Goal: Contribute content: Add original content to the website for others to see

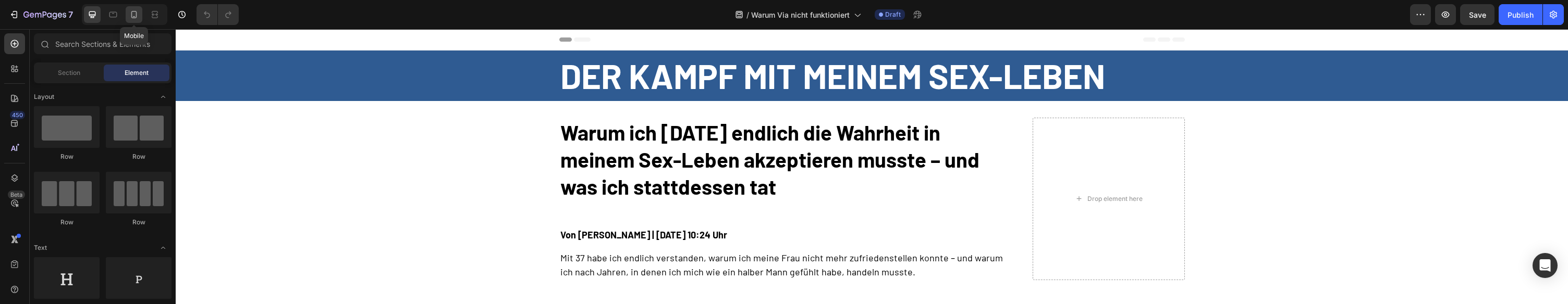
click at [133, 13] on icon at bounding box center [133, 14] width 10 height 10
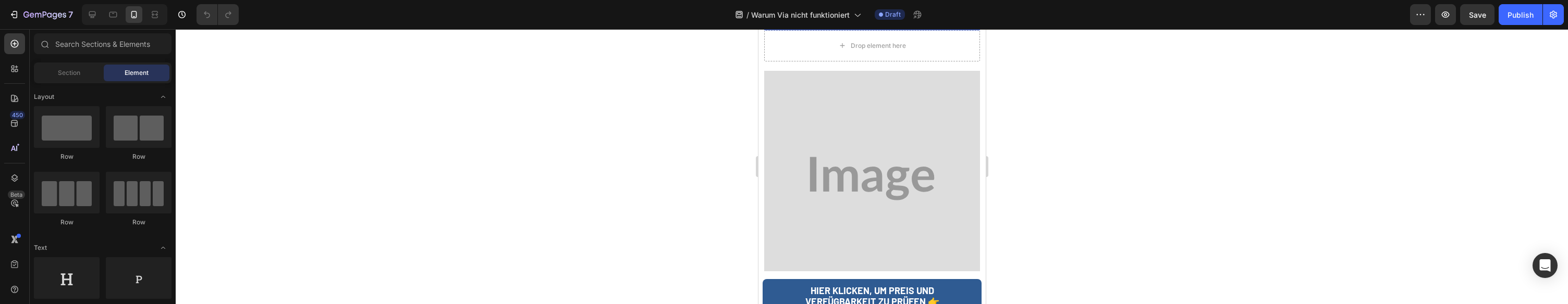
scroll to position [1723, 0]
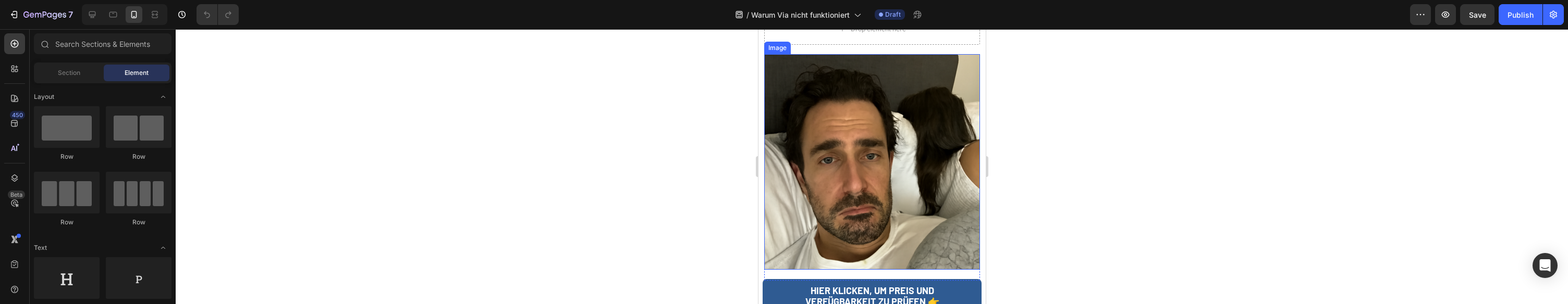
click at [816, 126] on img at bounding box center [871, 162] width 216 height 216
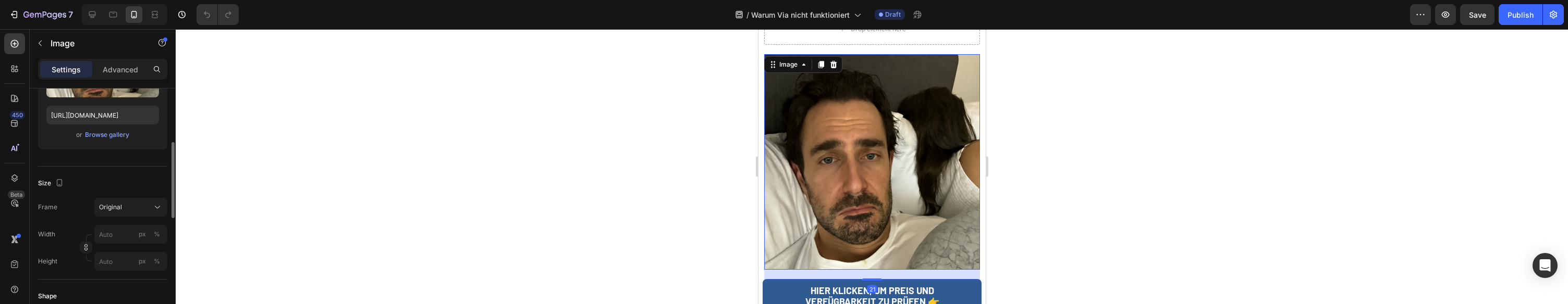
scroll to position [170, 0]
click at [126, 127] on div "Upload Image [URL][DOMAIN_NAME] or Browse gallery" at bounding box center [103, 86] width 129 height 126
click at [120, 132] on div "Browse gallery" at bounding box center [106, 135] width 45 height 10
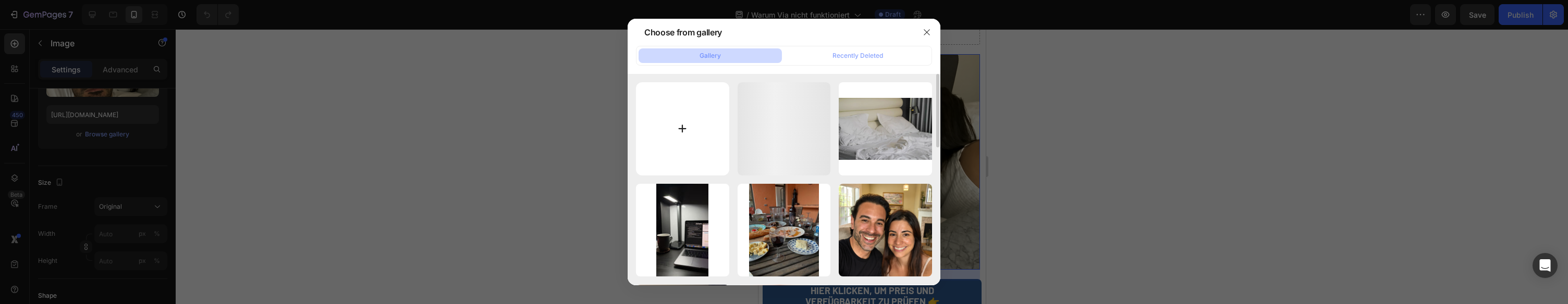
click at [699, 109] on input "file" at bounding box center [682, 129] width 93 height 93
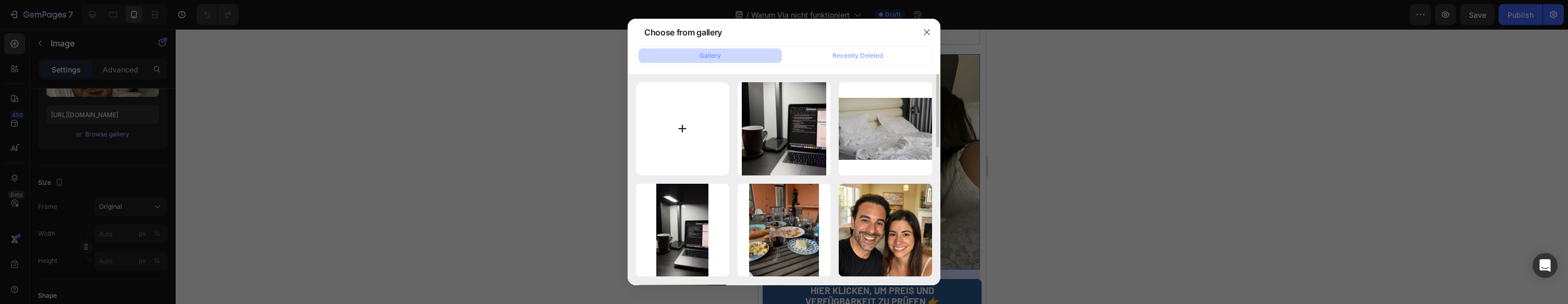
type input "C:\fakepath\gempages_576325468786000458-5772940f-a7b3-4937-ac60-1a03b3160a3c.png"
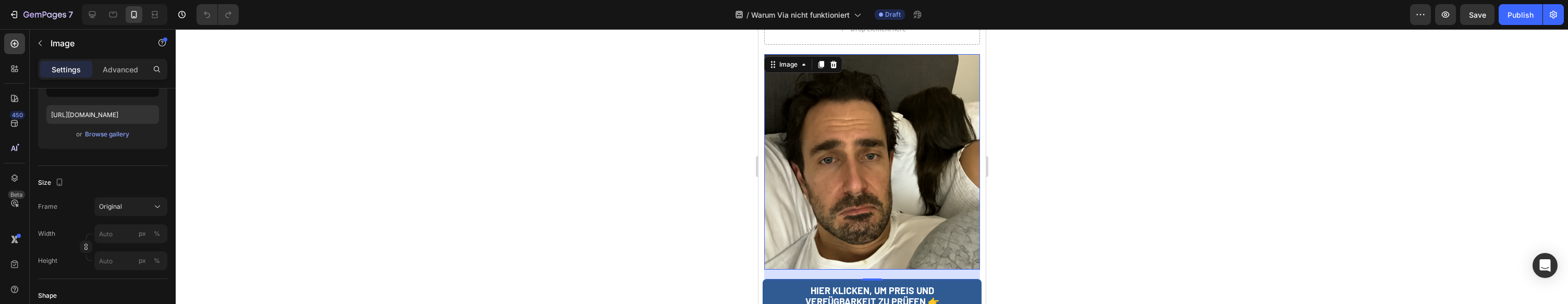
type input "[URL][DOMAIN_NAME]"
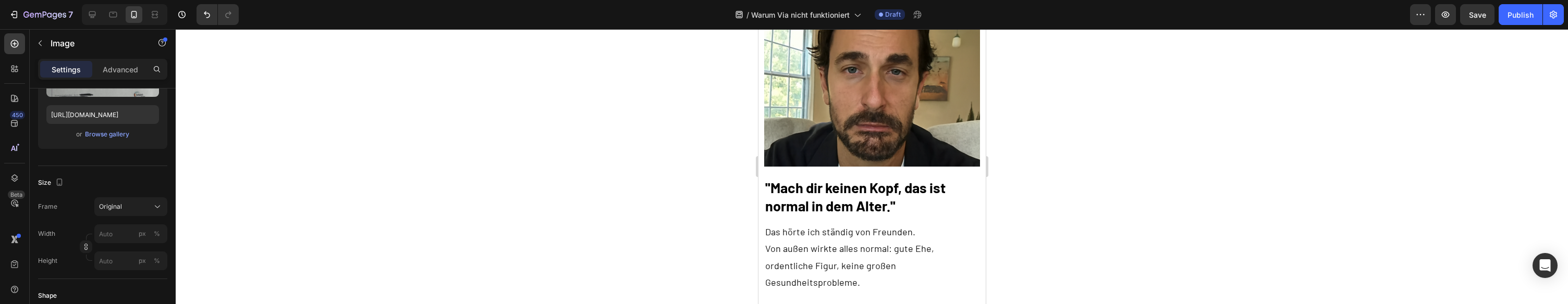
scroll to position [0, 0]
